Goal: Communication & Community: Answer question/provide support

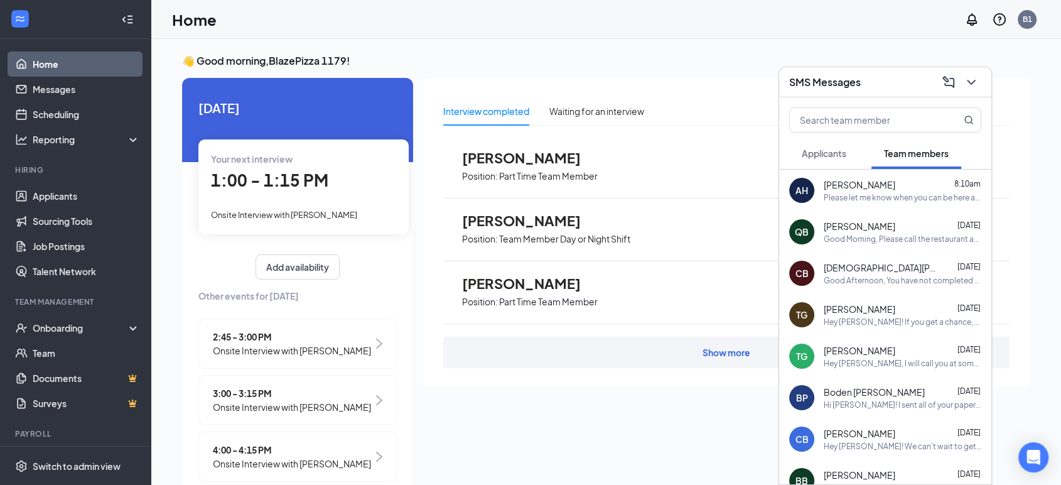
click at [839, 185] on span "[PERSON_NAME]" at bounding box center [860, 184] width 72 height 13
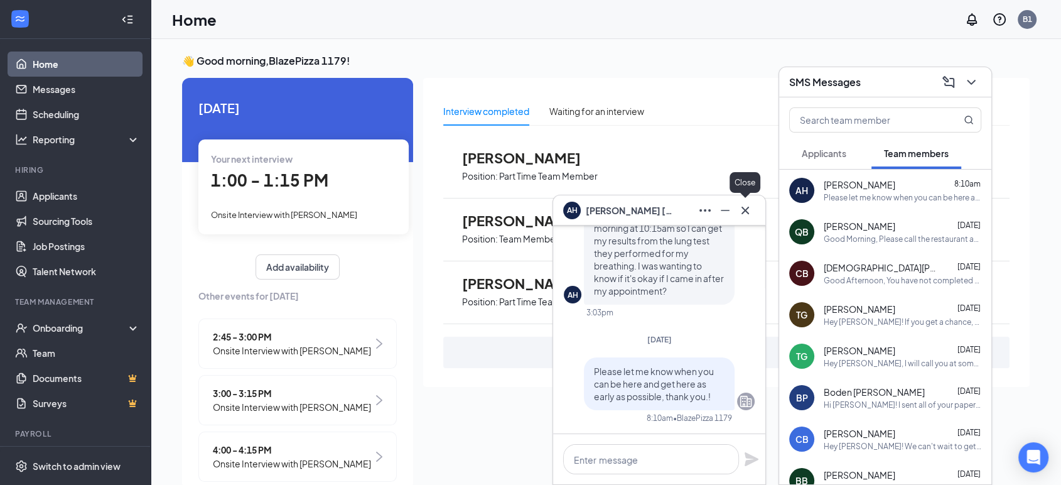
click at [750, 210] on icon "Cross" at bounding box center [745, 210] width 15 height 15
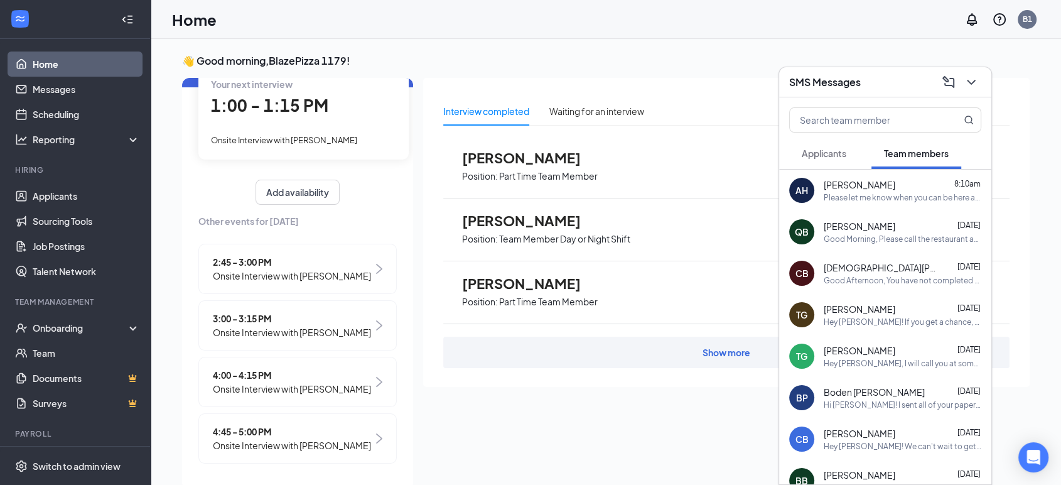
scroll to position [87, 0]
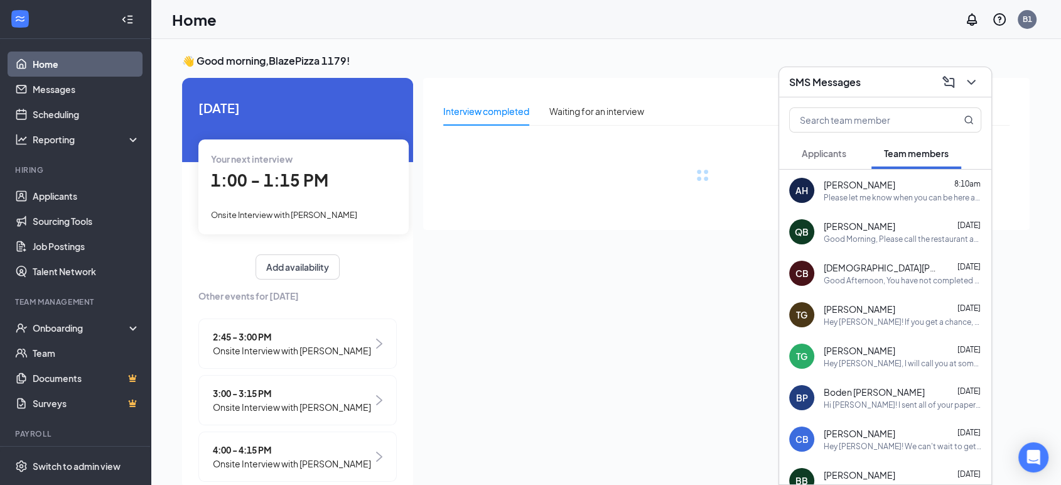
click at [862, 200] on div "Please let me know when you can be here and get here as early as possible, than…" at bounding box center [903, 197] width 158 height 11
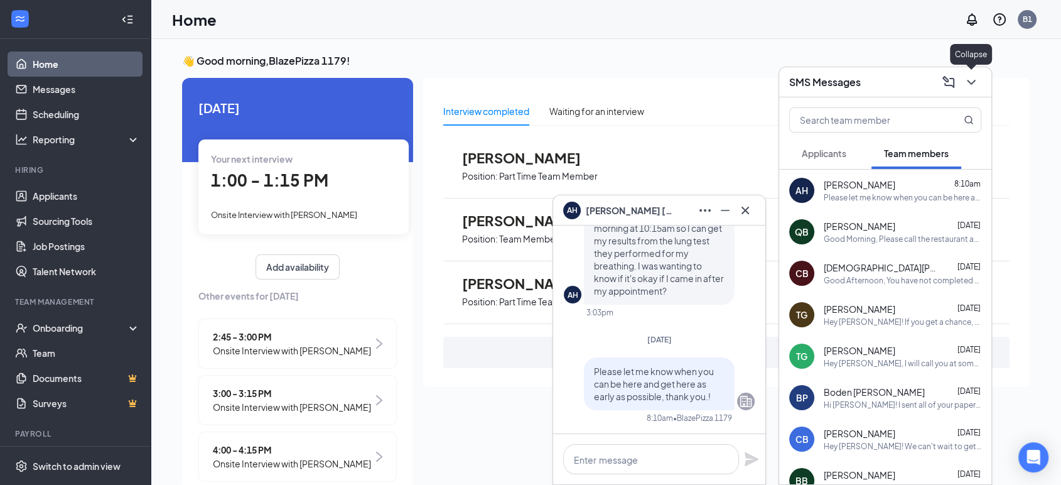
click at [973, 76] on icon "ChevronDown" at bounding box center [971, 82] width 15 height 15
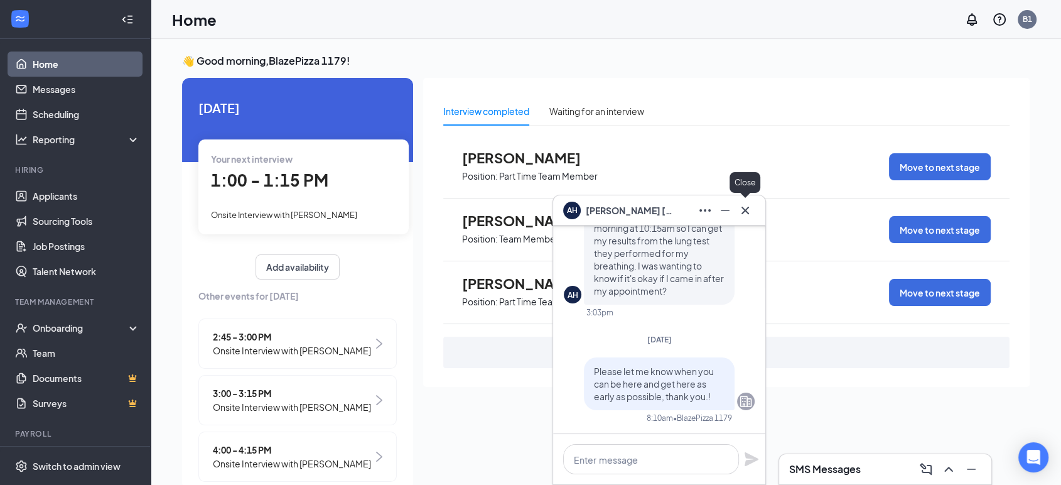
click at [742, 212] on icon "Cross" at bounding box center [746, 210] width 8 height 8
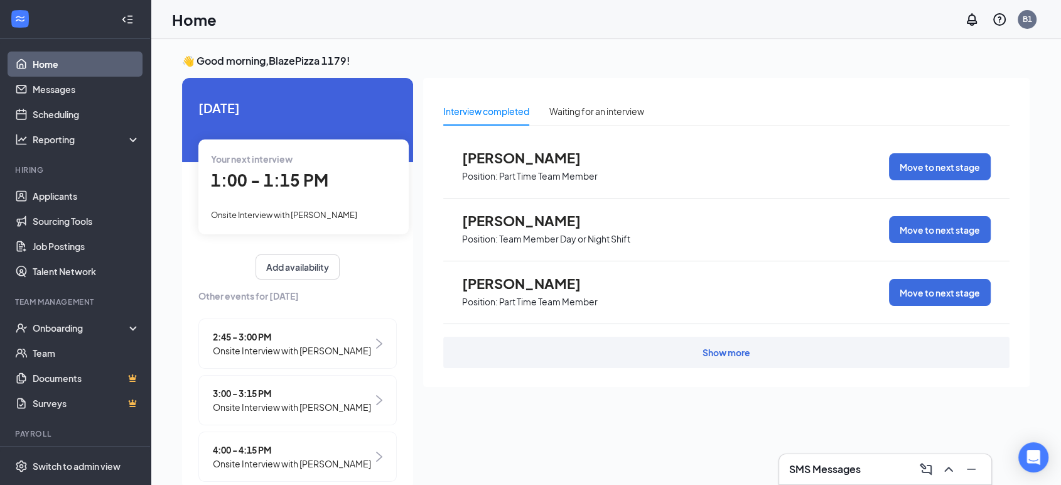
click at [833, 475] on h3 "SMS Messages" at bounding box center [825, 469] width 72 height 14
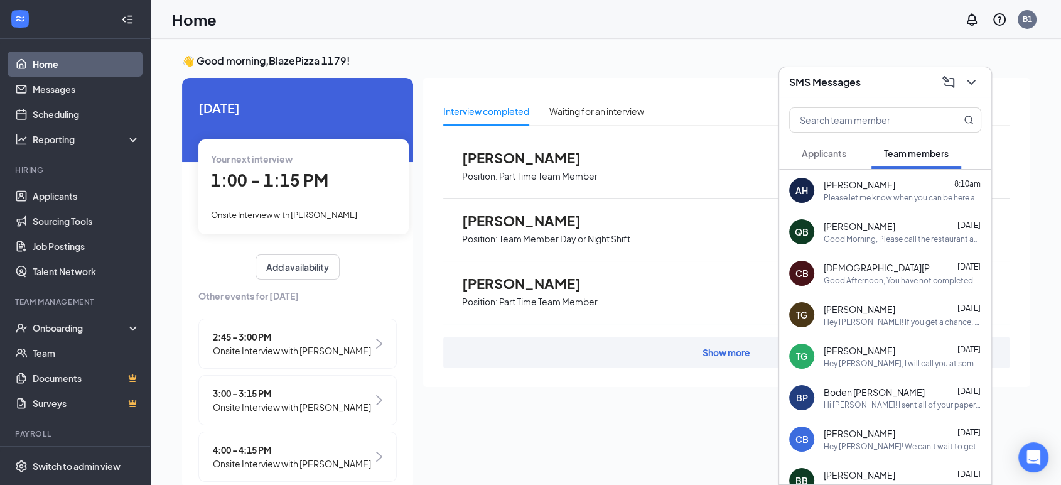
click at [867, 224] on span "[PERSON_NAME]" at bounding box center [860, 226] width 72 height 13
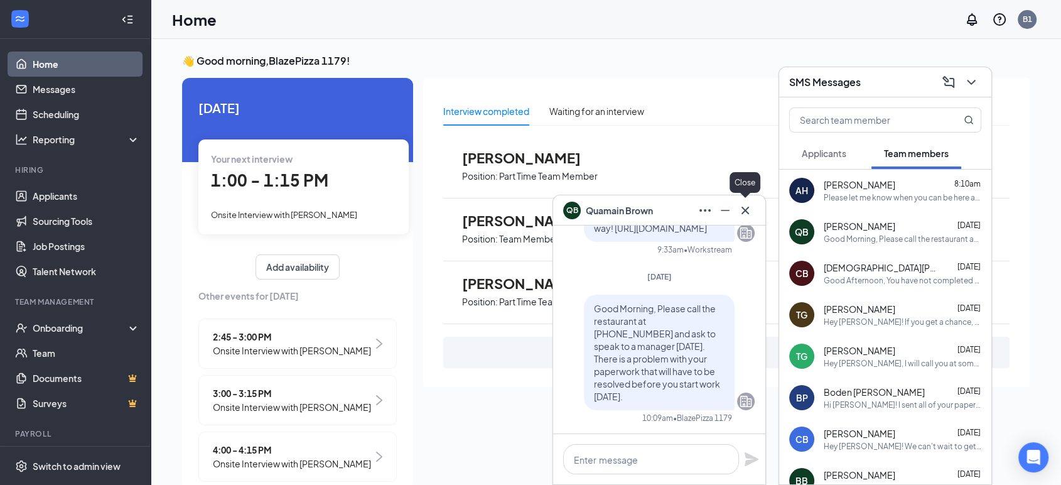
click at [752, 207] on icon "Cross" at bounding box center [745, 210] width 15 height 15
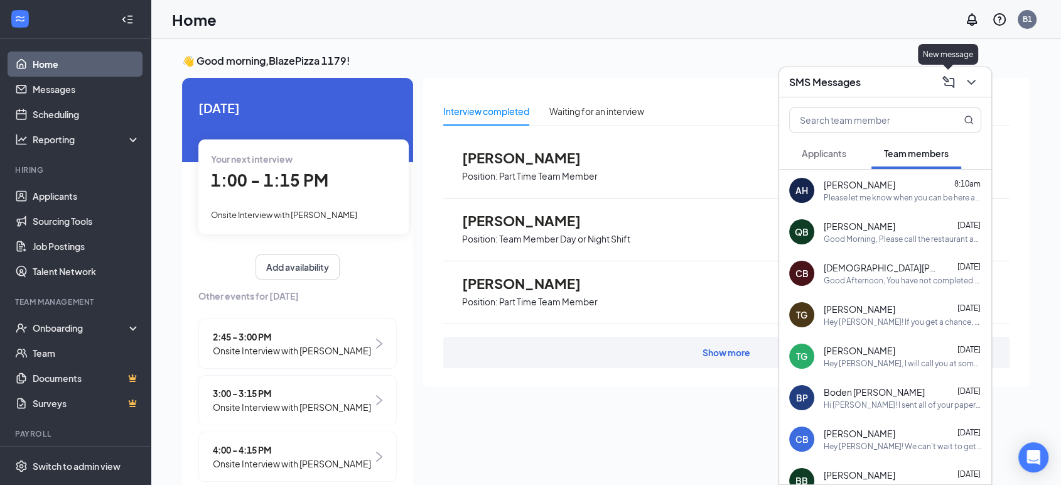
click at [967, 84] on icon "ChevronDown" at bounding box center [971, 82] width 15 height 15
